Goal: Information Seeking & Learning: Learn about a topic

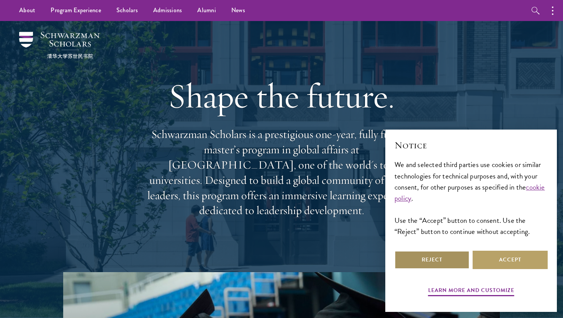
click at [447, 257] on button "Reject" at bounding box center [431, 260] width 75 height 18
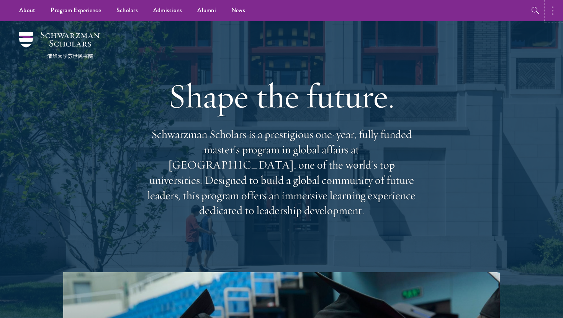
click at [555, 15] on button "button" at bounding box center [554, 10] width 17 height 21
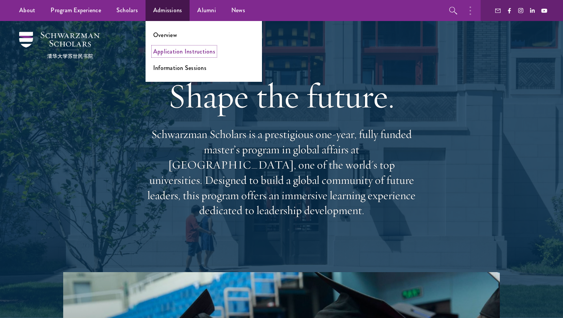
click at [179, 48] on link "Application Instructions" at bounding box center [184, 51] width 62 height 9
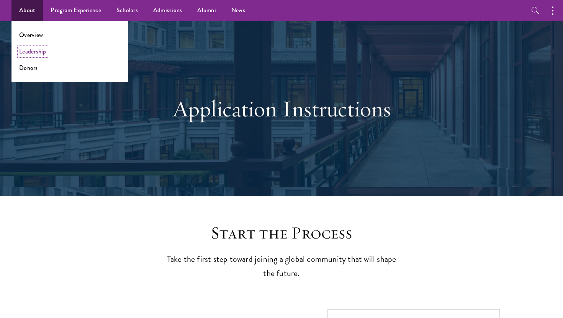
click at [34, 51] on link "Leadership" at bounding box center [32, 51] width 27 height 9
